Goal: Information Seeking & Learning: Stay updated

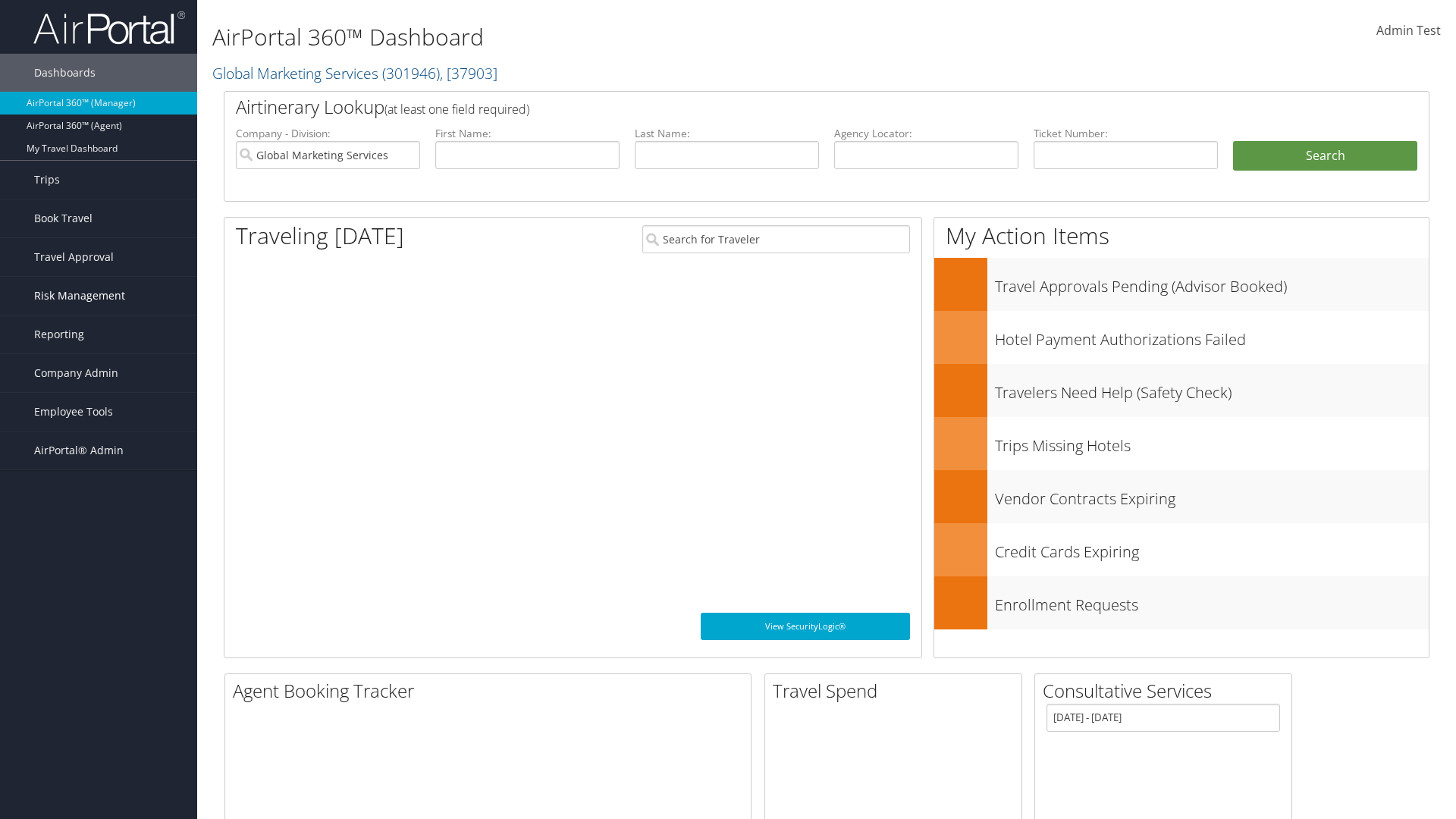
click at [99, 296] on span "Risk Management" at bounding box center [79, 295] width 91 height 38
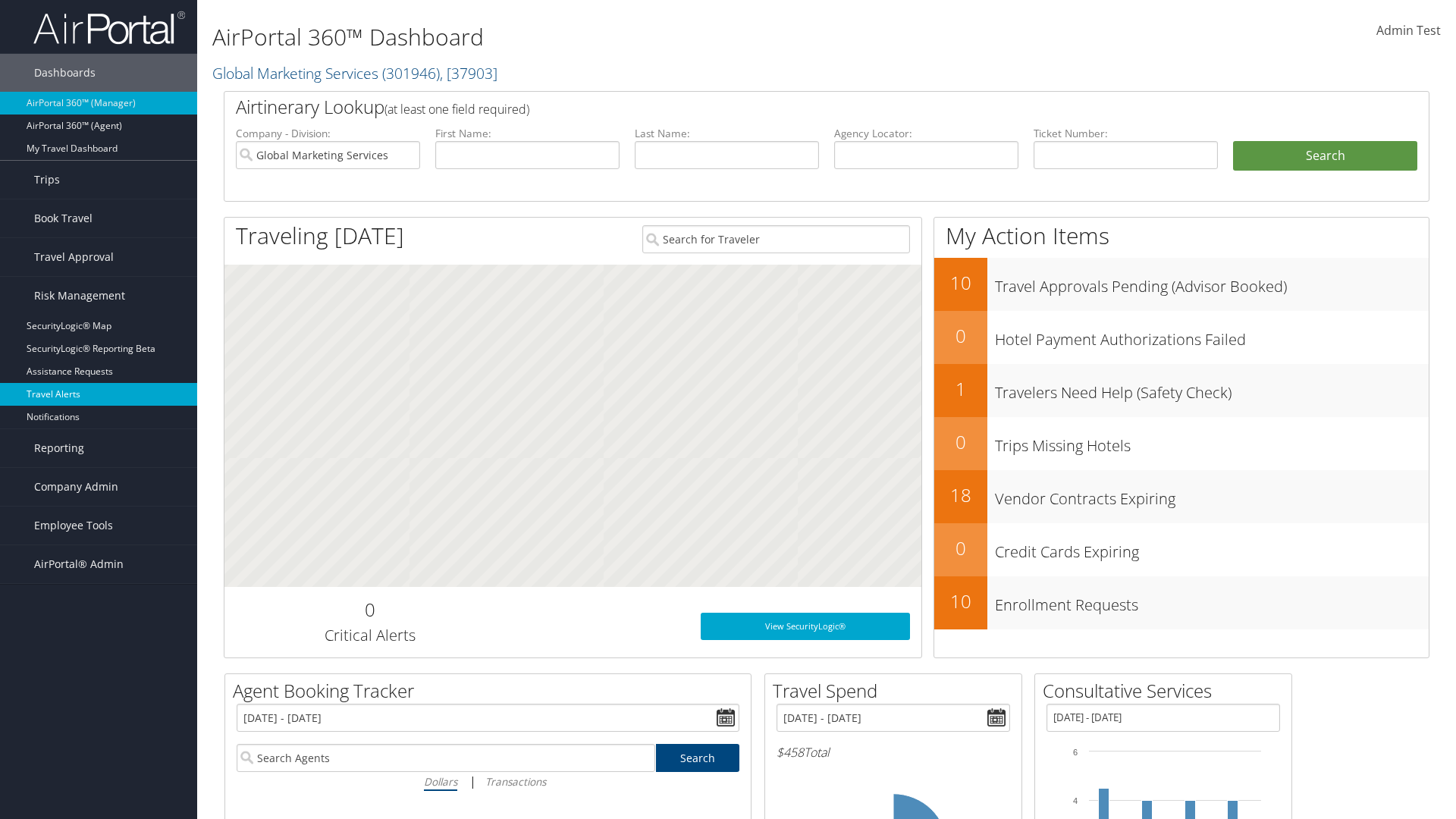
click at [99, 394] on link "Travel Alerts" at bounding box center [98, 394] width 197 height 23
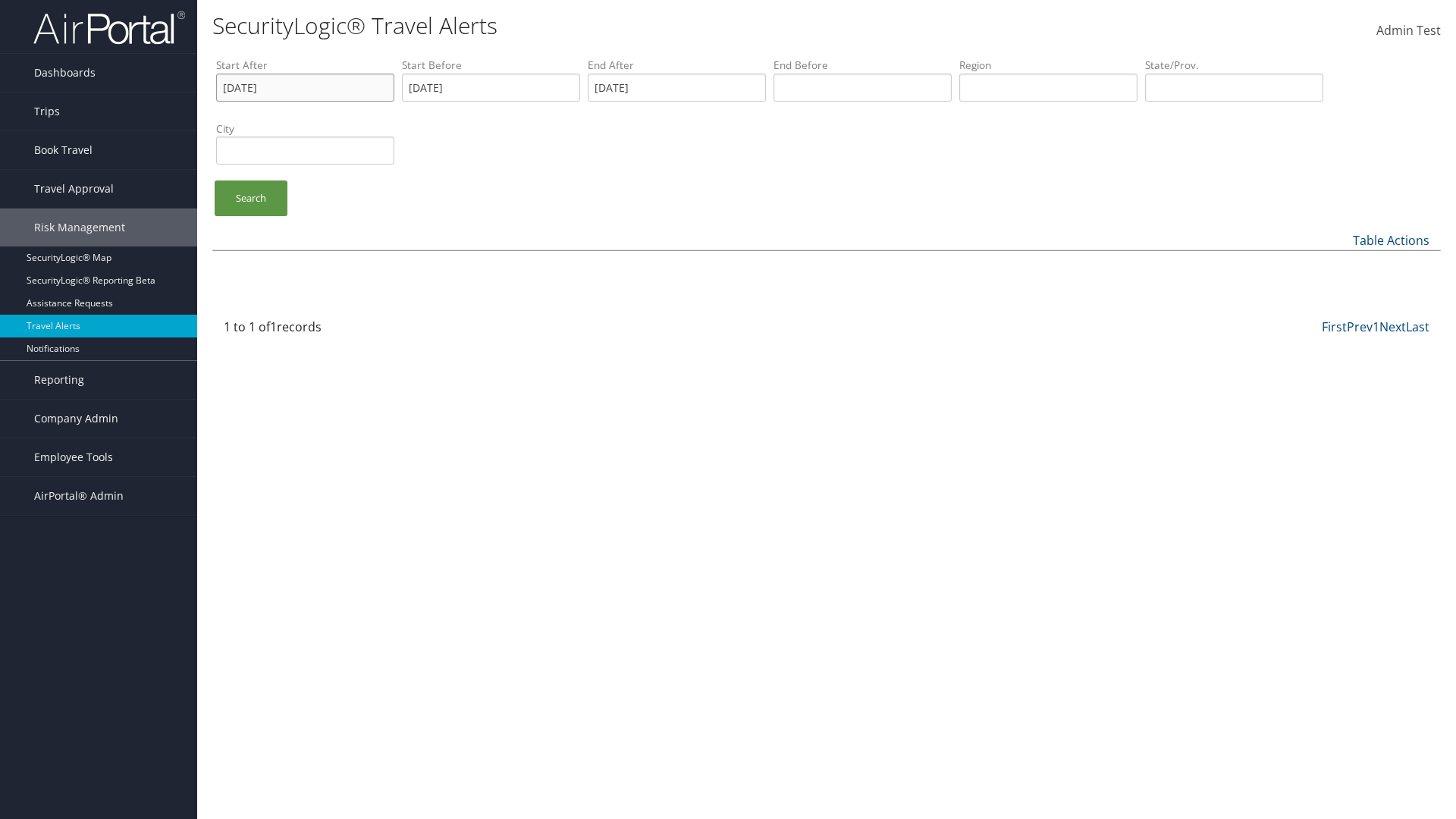
type input "[DATE]"
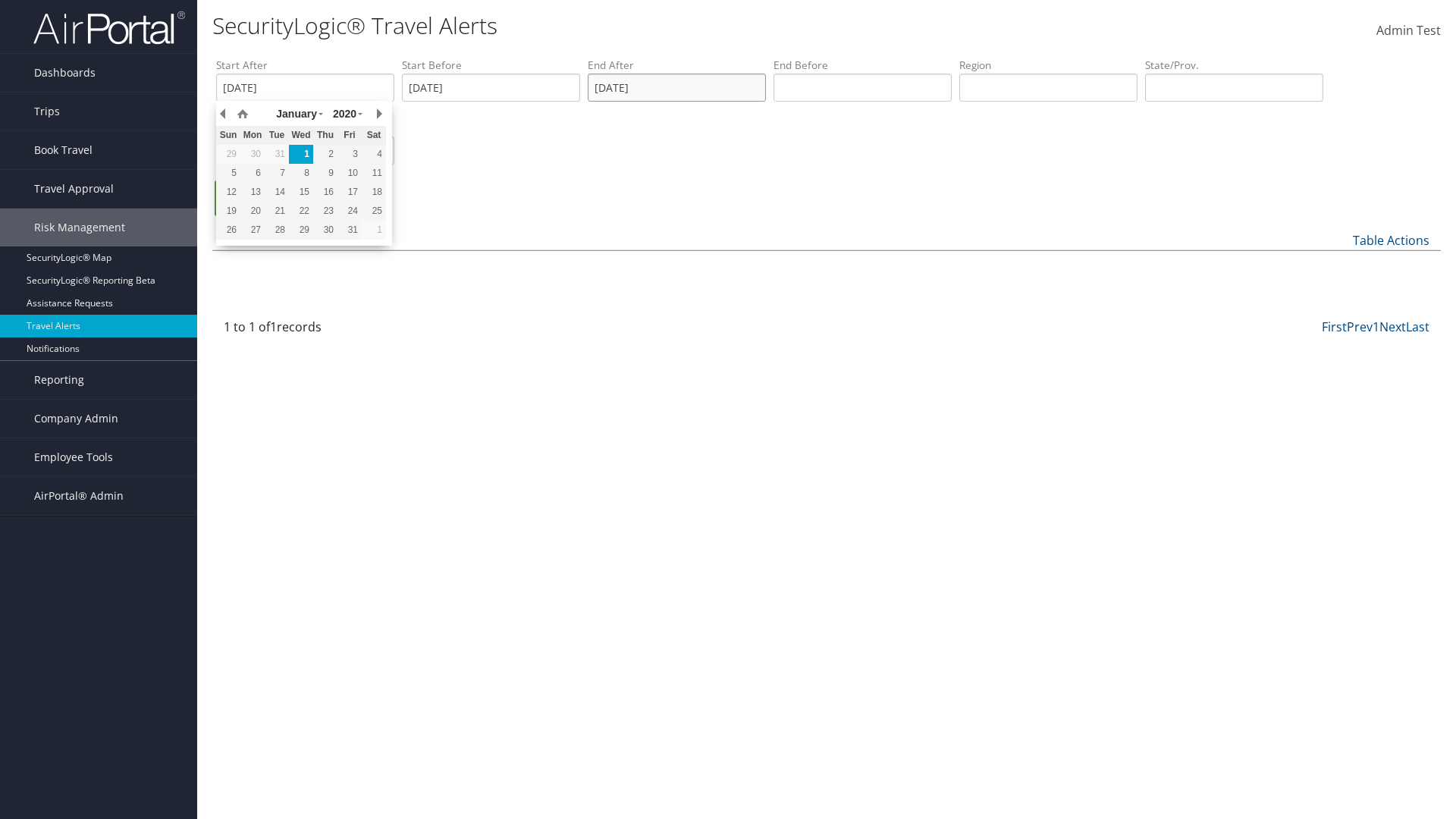
type input "[DATE]"
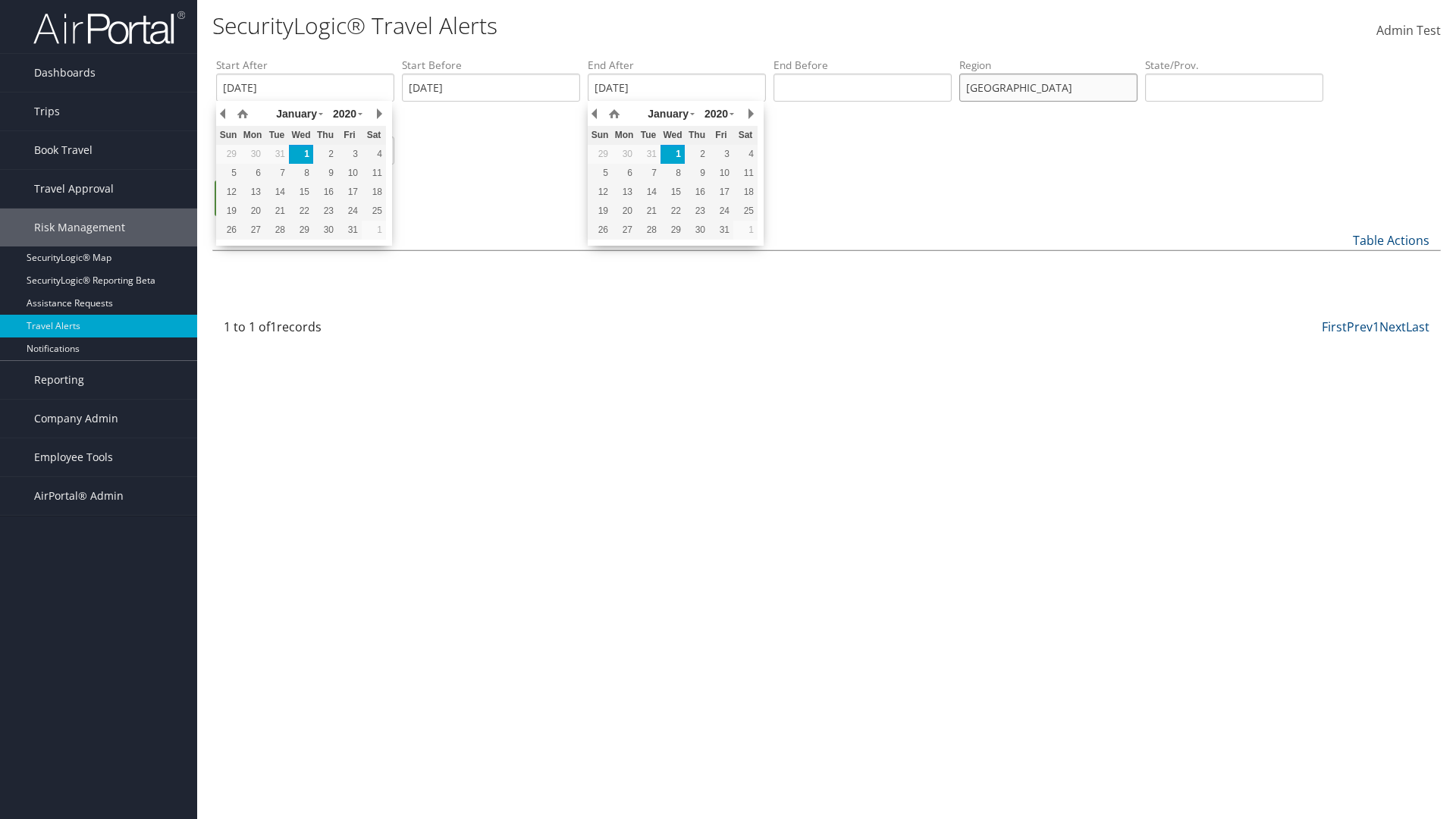
type input "[GEOGRAPHIC_DATA]"
click at [834, 205] on ul "Search" at bounding box center [834, 205] width 1236 height 51
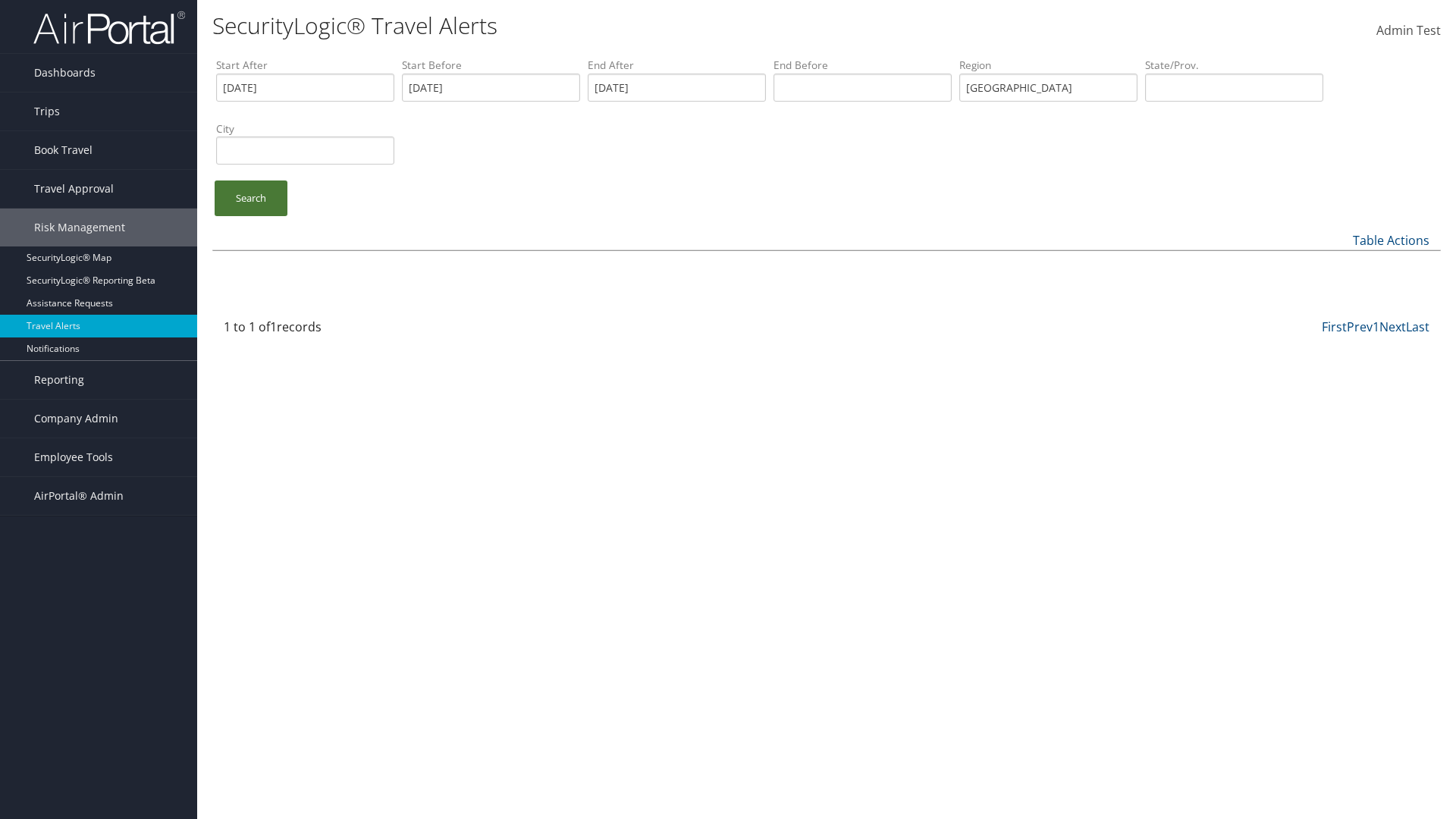
click at [251, 198] on link "Search" at bounding box center [251, 198] width 72 height 36
